Goal: Task Accomplishment & Management: Manage account settings

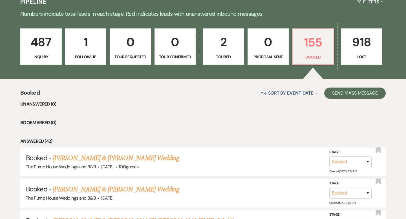
scroll to position [154, 0]
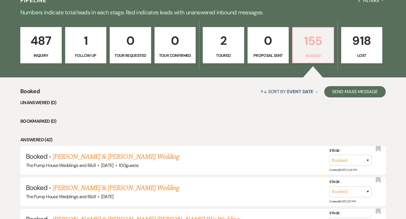
click at [320, 39] on p "155" at bounding box center [313, 41] width 34 height 19
click at [315, 44] on p "155" at bounding box center [313, 41] width 34 height 19
click at [314, 45] on p "155" at bounding box center [313, 41] width 34 height 19
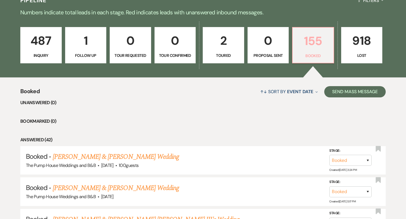
click at [315, 47] on p "155" at bounding box center [313, 41] width 34 height 19
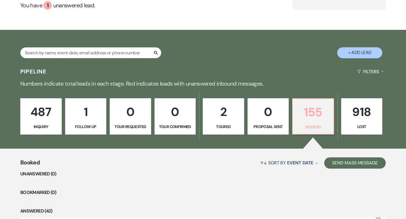
scroll to position [99, 0]
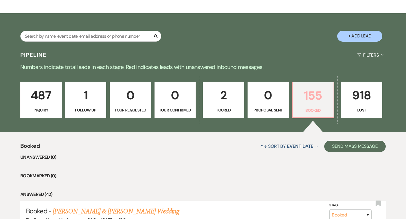
click at [311, 104] on p "155" at bounding box center [313, 95] width 34 height 19
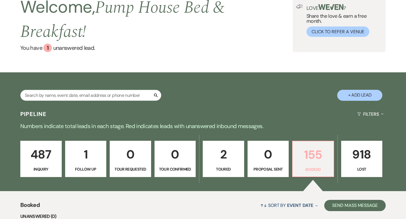
scroll to position [43, 0]
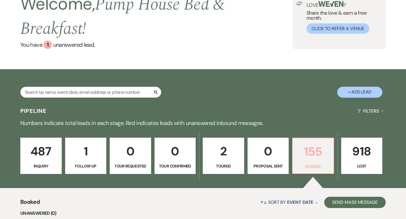
click at [320, 153] on p "155" at bounding box center [313, 151] width 34 height 19
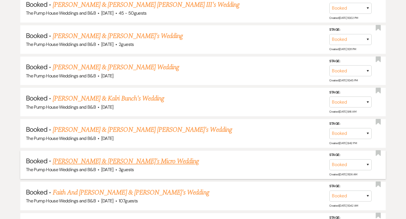
scroll to position [368, 0]
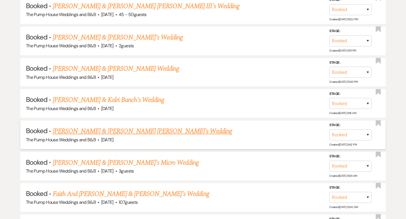
click at [142, 132] on link "[PERSON_NAME] & [PERSON_NAME] [PERSON_NAME]'s Wedding" at bounding box center [142, 131] width 179 height 10
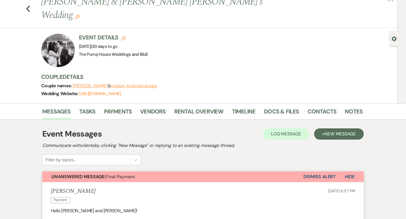
scroll to position [18, 0]
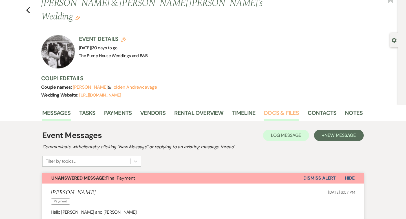
click at [278, 109] on link "Docs & Files" at bounding box center [281, 115] width 35 height 12
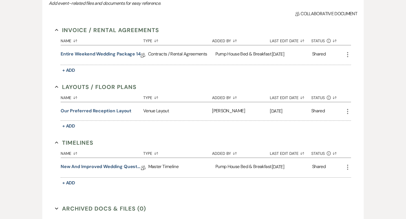
scroll to position [170, 0]
click at [113, 163] on link "New and improved Wedding Questionnaire" at bounding box center [101, 167] width 80 height 9
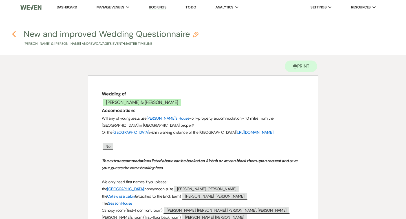
click at [14, 36] on use "button" at bounding box center [14, 34] width 4 height 6
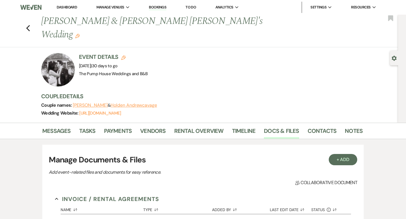
click at [65, 54] on div at bounding box center [58, 70] width 34 height 34
